Goal: Task Accomplishment & Management: Complete application form

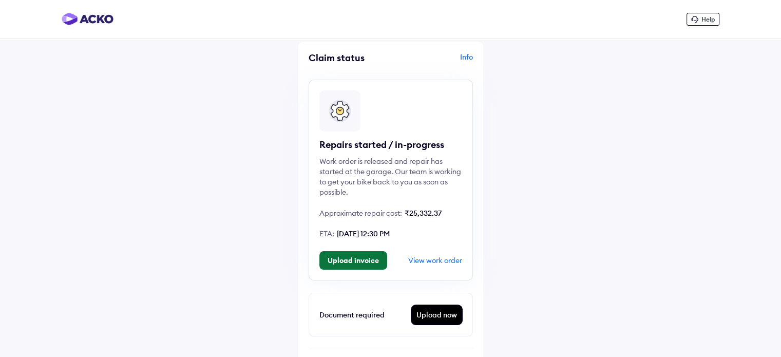
click at [363, 262] on button "Upload invoice" at bounding box center [353, 260] width 68 height 18
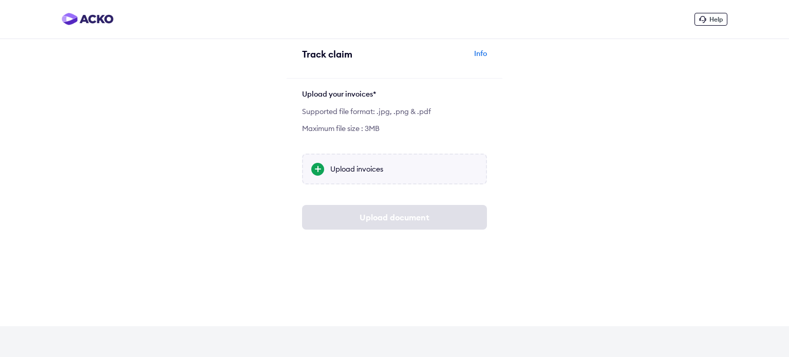
click at [317, 168] on div at bounding box center [317, 169] width 13 height 13
click at [0, 0] on input "Upload invoices" at bounding box center [0, 0] width 0 height 0
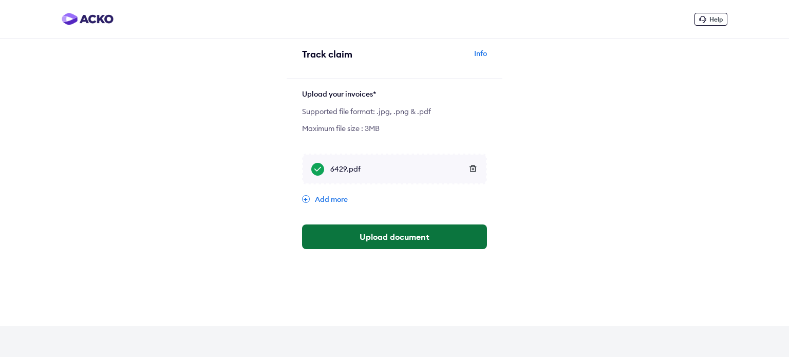
click at [417, 241] on button "Upload document" at bounding box center [394, 236] width 185 height 25
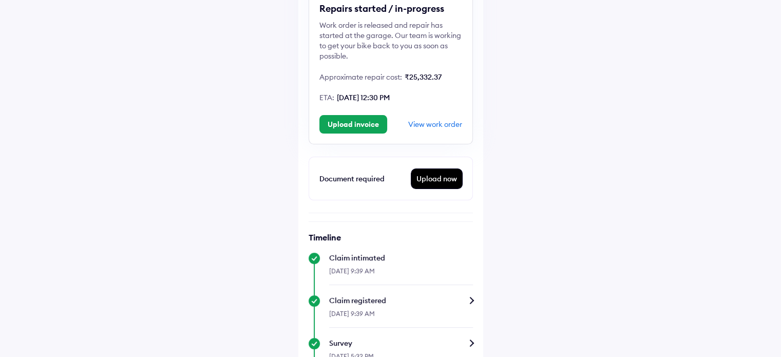
scroll to position [131, 0]
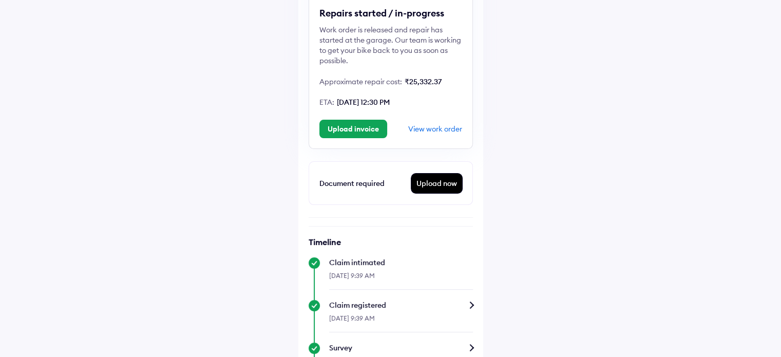
click at [457, 185] on div "Upload now" at bounding box center [436, 184] width 51 height 20
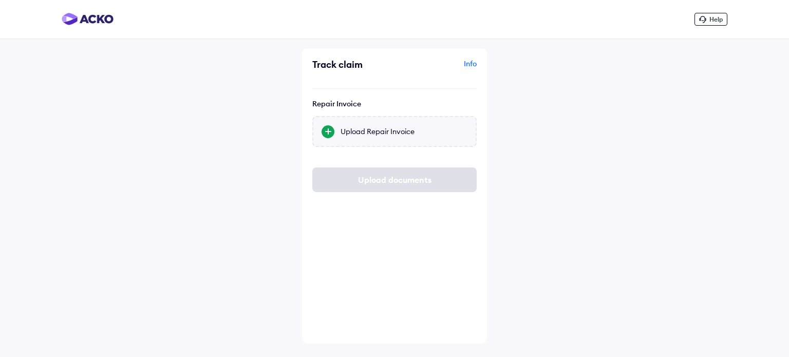
click at [335, 135] on div "Upload Repair Invoice" at bounding box center [394, 131] width 164 height 31
click at [0, 0] on input "Upload Repair Invoice" at bounding box center [0, 0] width 0 height 0
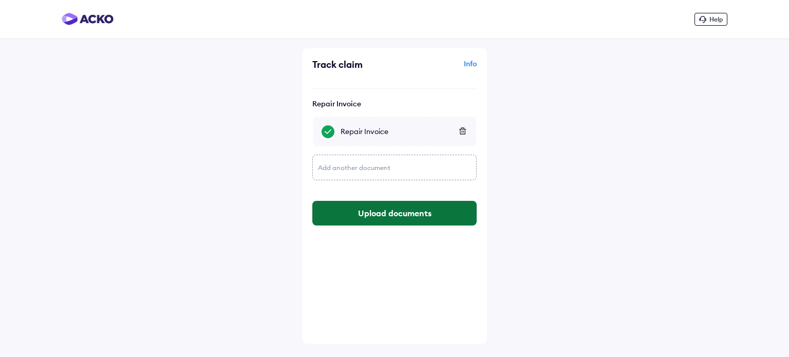
click at [411, 213] on button "Upload documents" at bounding box center [394, 213] width 164 height 25
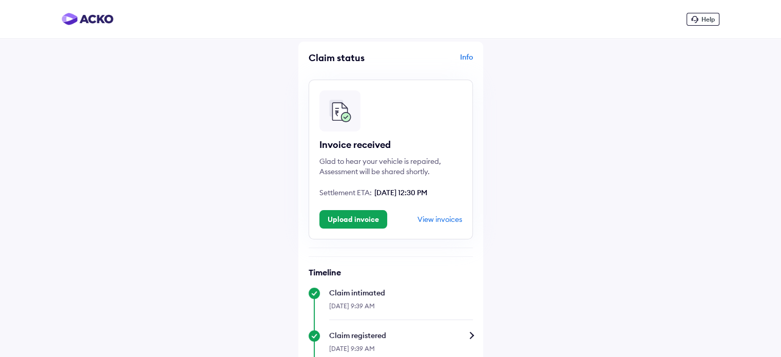
click at [440, 219] on div "View invoices" at bounding box center [440, 219] width 45 height 9
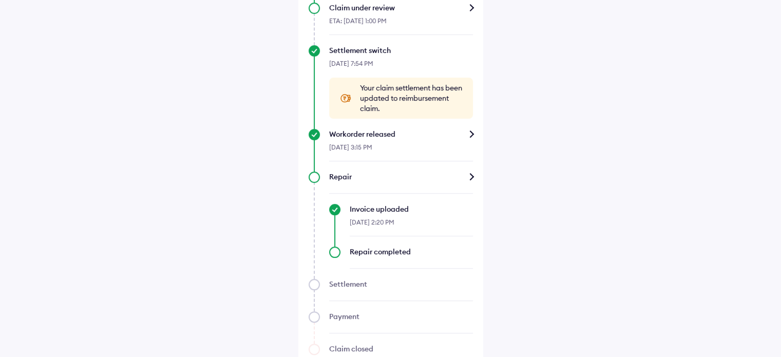
scroll to position [483, 0]
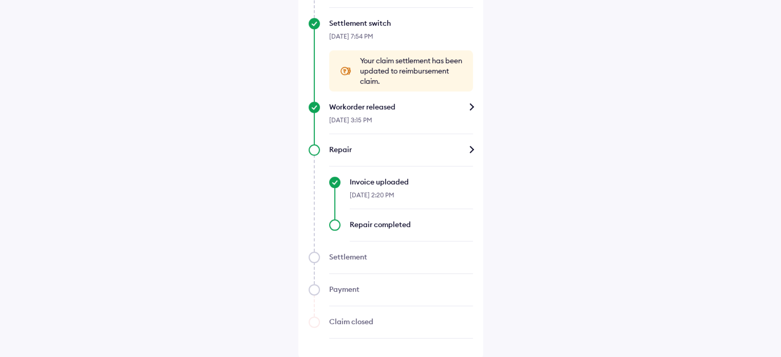
click at [391, 187] on div "[DATE] 2:20 PM" at bounding box center [411, 198] width 123 height 22
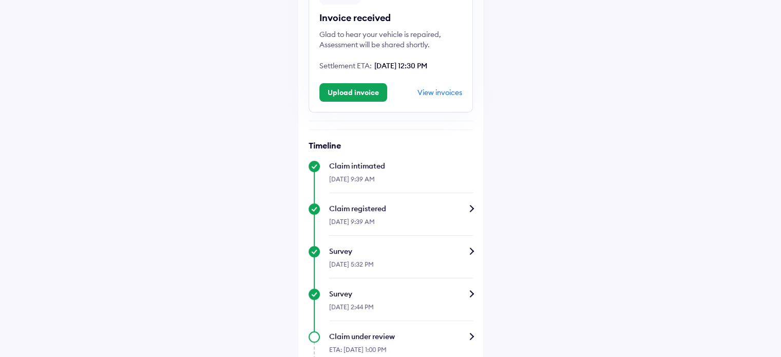
scroll to position [0, 0]
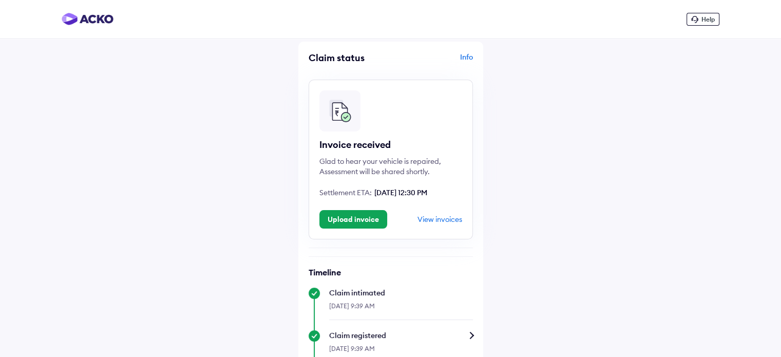
click at [448, 222] on div "View invoices" at bounding box center [440, 219] width 45 height 9
click at [378, 219] on button "Upload invoice" at bounding box center [353, 219] width 68 height 18
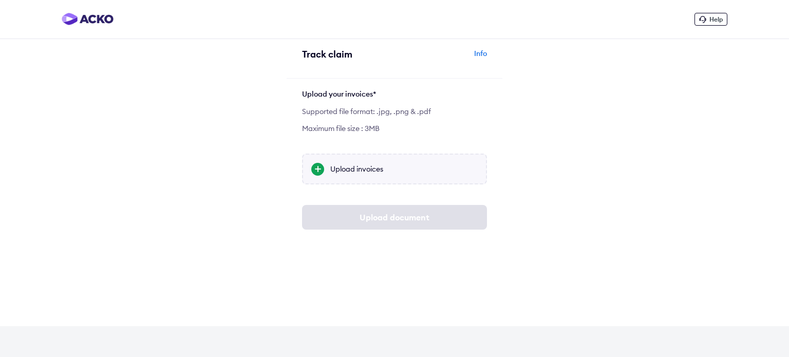
click at [319, 169] on div at bounding box center [317, 169] width 13 height 13
click at [0, 0] on input "Upload invoices" at bounding box center [0, 0] width 0 height 0
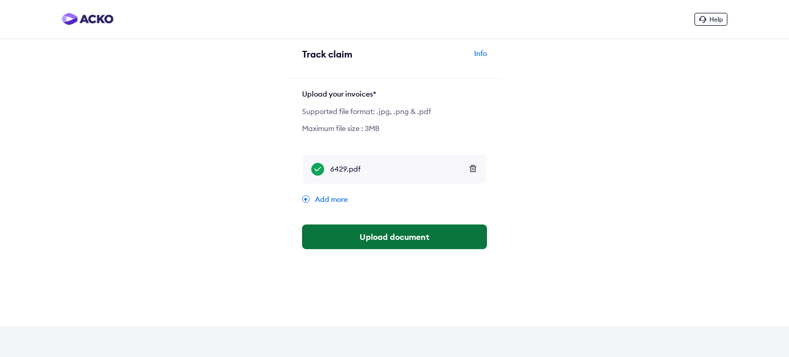
click at [409, 237] on button "Upload document" at bounding box center [394, 236] width 185 height 25
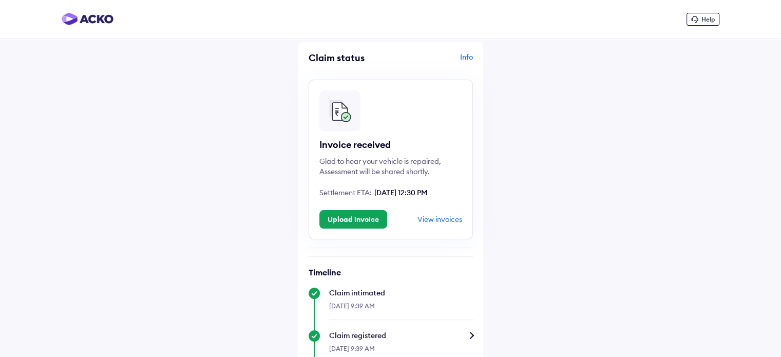
click at [705, 21] on span "Help" at bounding box center [708, 19] width 13 height 8
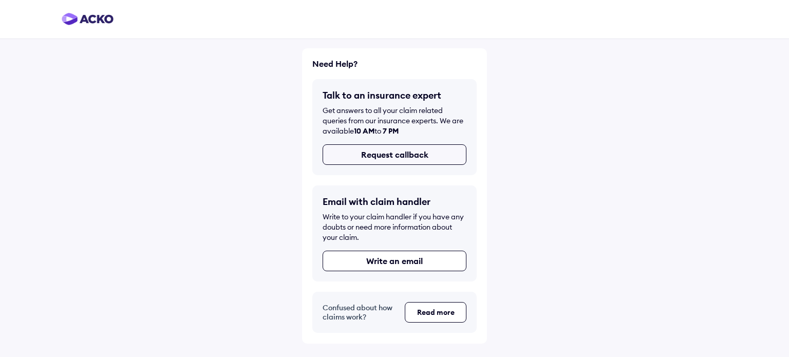
click at [417, 153] on button "Request callback" at bounding box center [395, 154] width 144 height 21
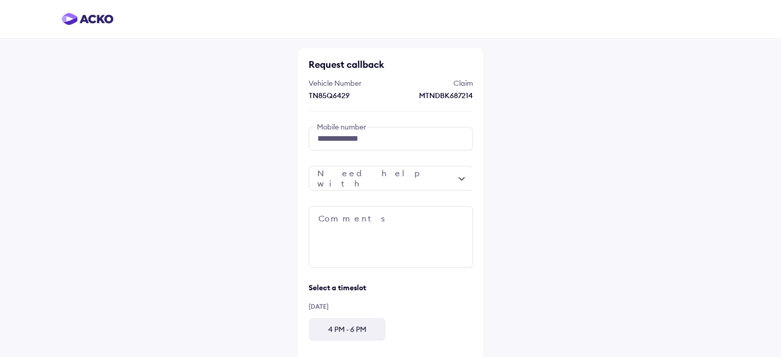
click at [378, 178] on div at bounding box center [391, 178] width 164 height 25
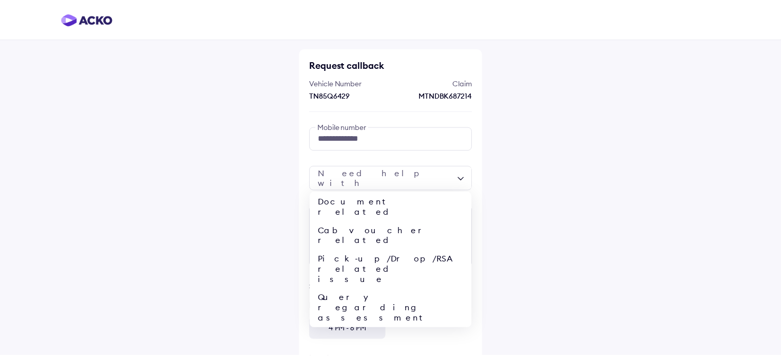
scroll to position [36, 0]
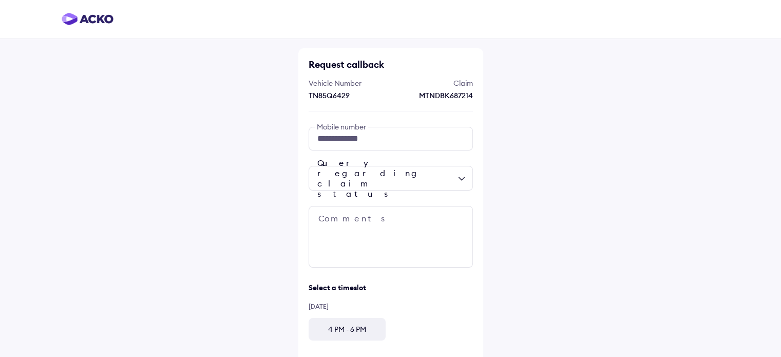
click at [339, 334] on div "4 PM - 6 PM" at bounding box center [347, 329] width 77 height 23
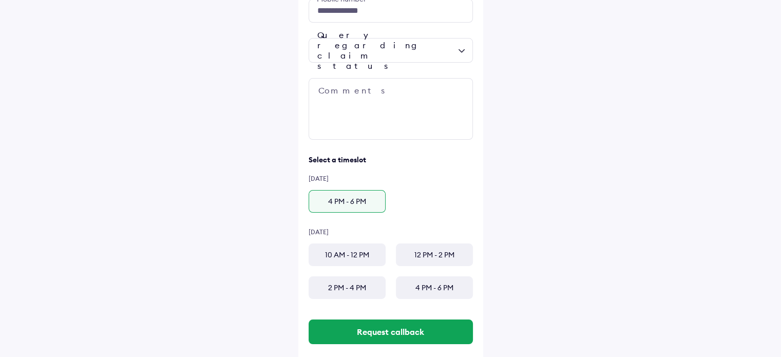
scroll to position [146, 0]
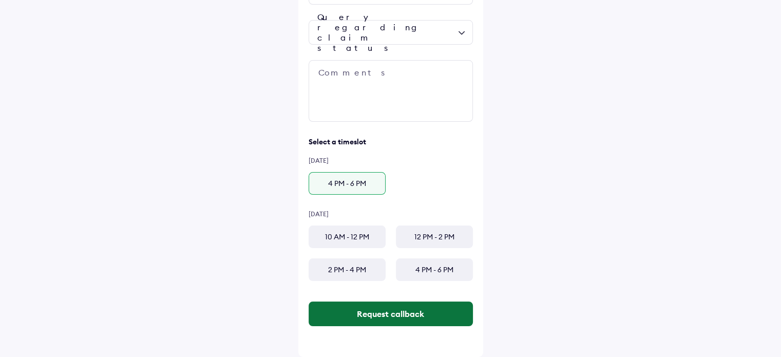
click at [418, 313] on button "Request callback" at bounding box center [391, 313] width 164 height 25
